Goal: Browse casually

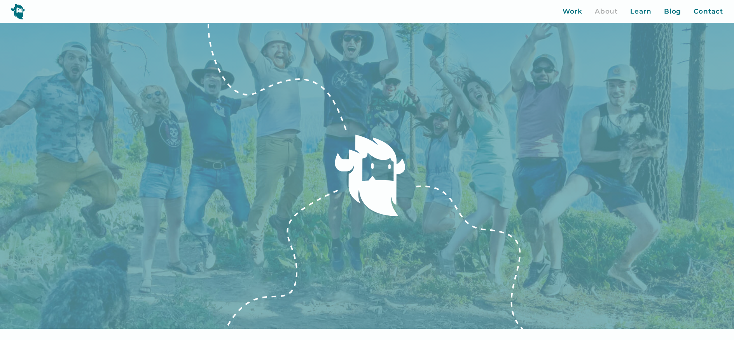
click at [18, 9] on img at bounding box center [18, 11] width 14 height 16
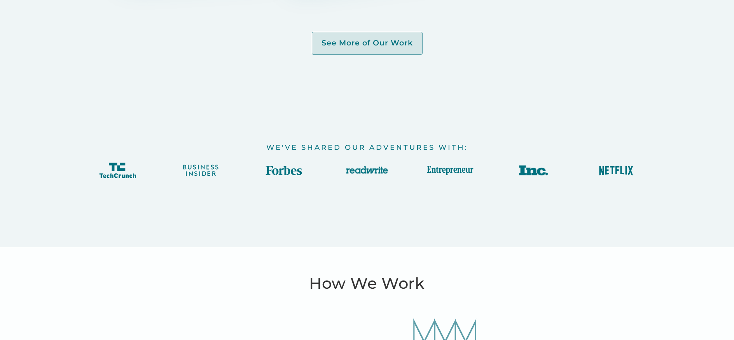
scroll to position [1987, 0]
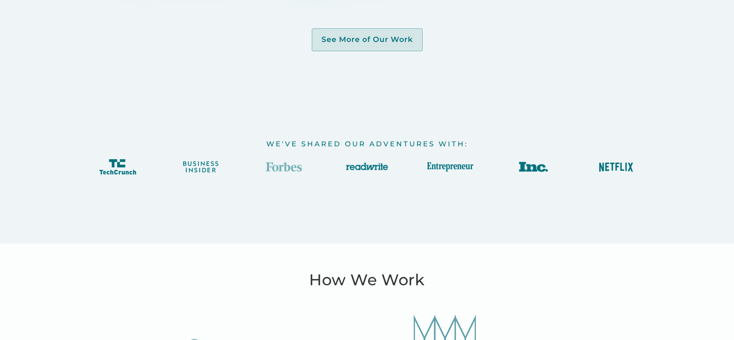
click at [278, 171] on img at bounding box center [283, 167] width 47 height 21
click at [358, 171] on img at bounding box center [367, 167] width 47 height 21
drag, startPoint x: 437, startPoint y: 168, endPoint x: 476, endPoint y: 167, distance: 38.9
click at [437, 168] on img at bounding box center [450, 167] width 47 height 21
click at [526, 168] on img at bounding box center [533, 167] width 47 height 21
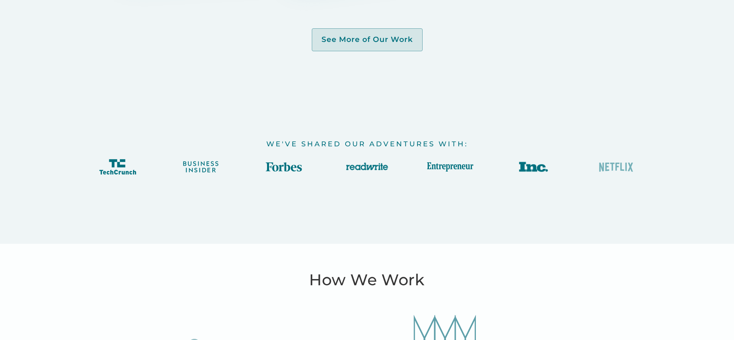
click at [608, 165] on img at bounding box center [616, 167] width 47 height 21
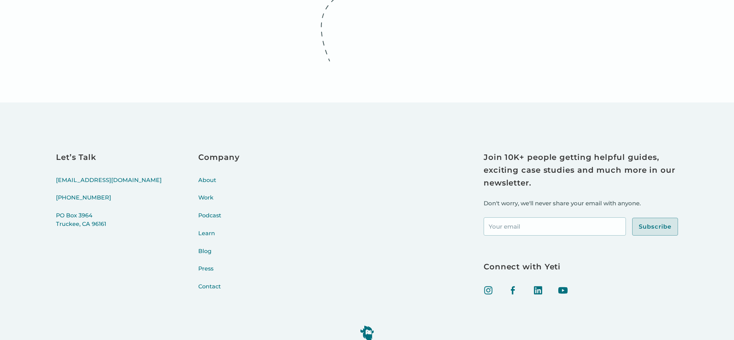
scroll to position [3485, 0]
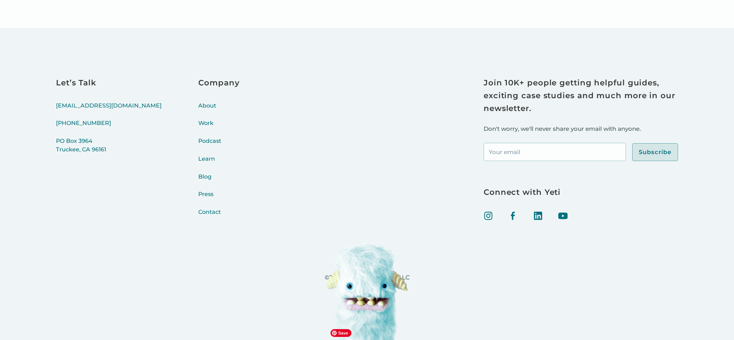
click at [380, 317] on img at bounding box center [366, 290] width 81 height 99
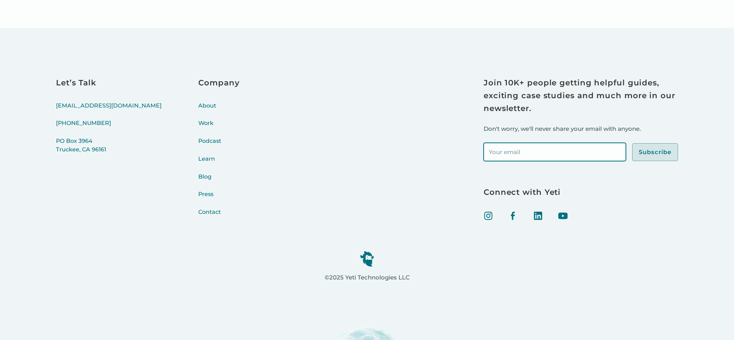
click at [573, 155] on input "Footer Newsletter Signup" at bounding box center [554, 152] width 142 height 18
click at [583, 122] on div "Join 10K+ people getting helpful guides, exciting case studies and much more in…" at bounding box center [580, 119] width 194 height 85
